Goal: Find specific page/section: Find specific page/section

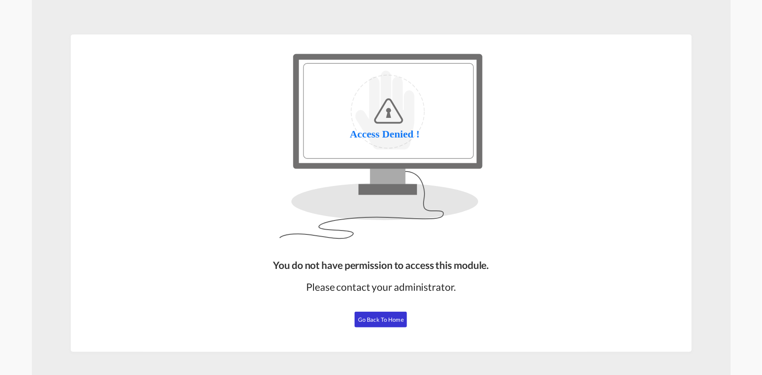
click at [379, 319] on span "Go Back to Home" at bounding box center [381, 319] width 46 height 7
click at [393, 318] on span "Go Back to Home" at bounding box center [381, 319] width 46 height 7
